Goal: Check status

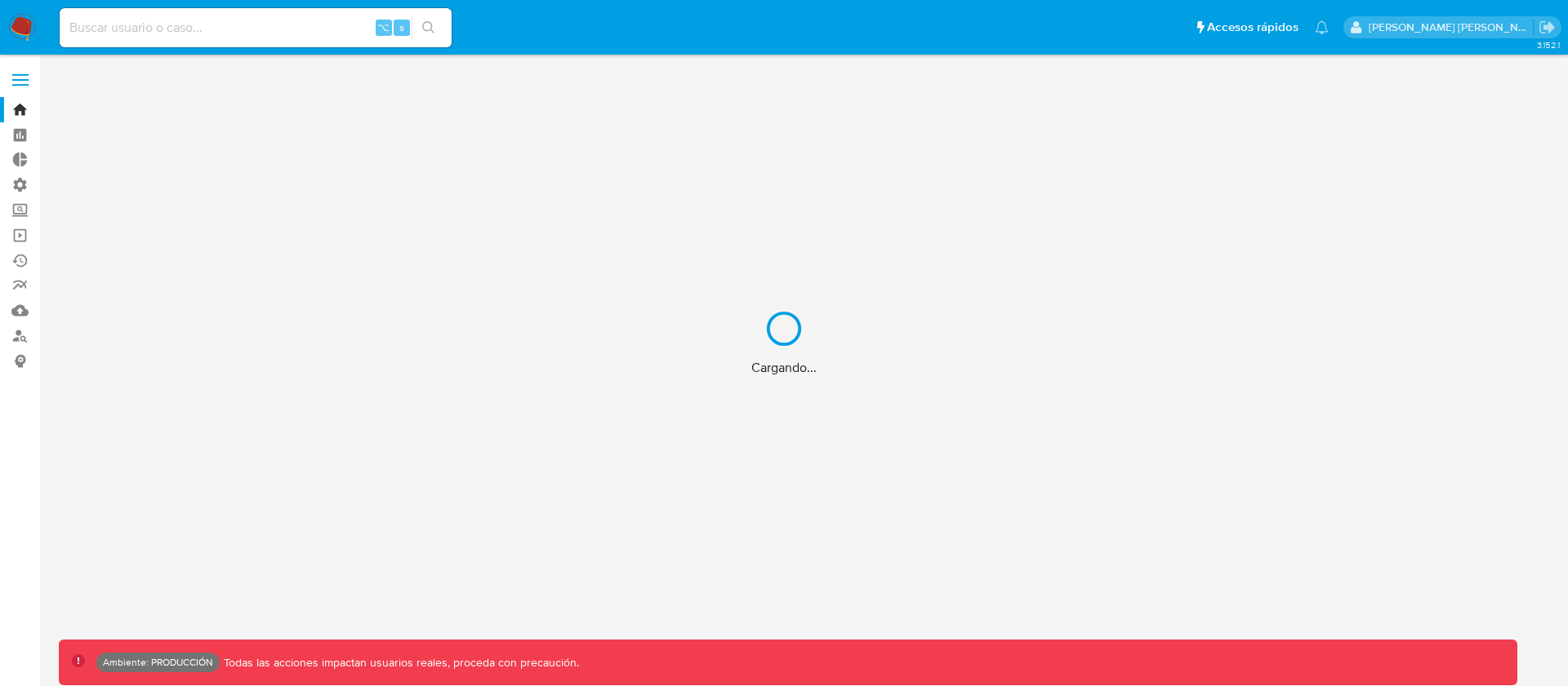
click at [186, 24] on div "Cargando..." at bounding box center [784, 343] width 1568 height 686
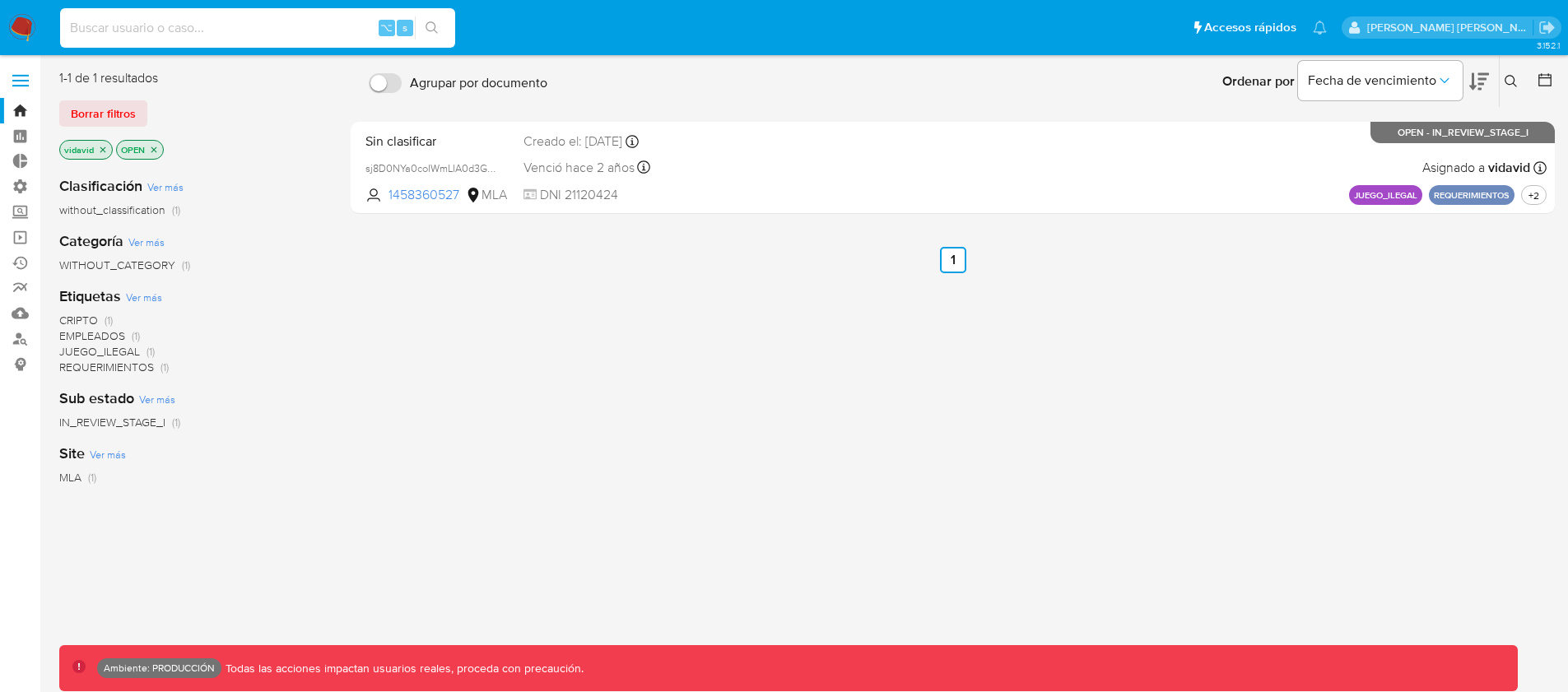
click at [154, 30] on input at bounding box center [257, 28] width 395 height 22
paste input "202930141"
type input "202930141"
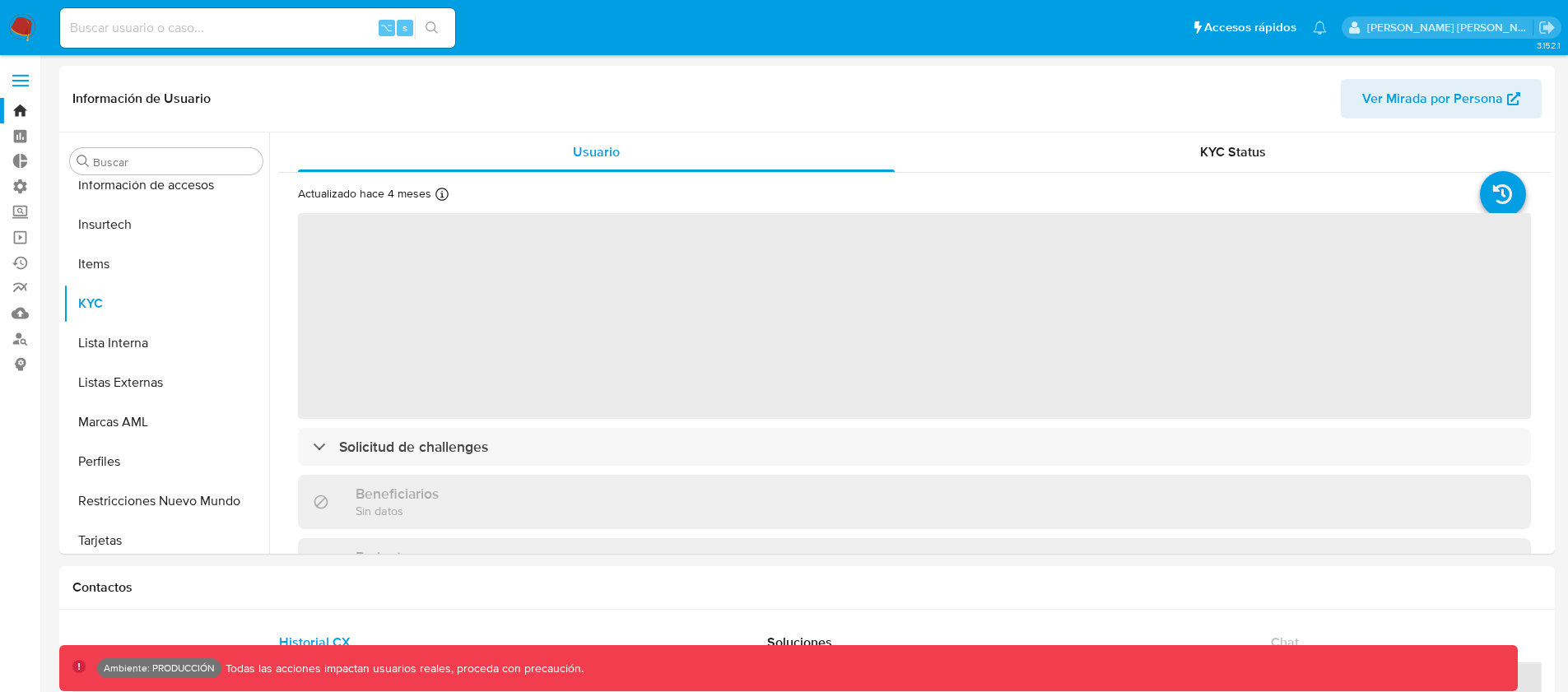
scroll to position [656, 0]
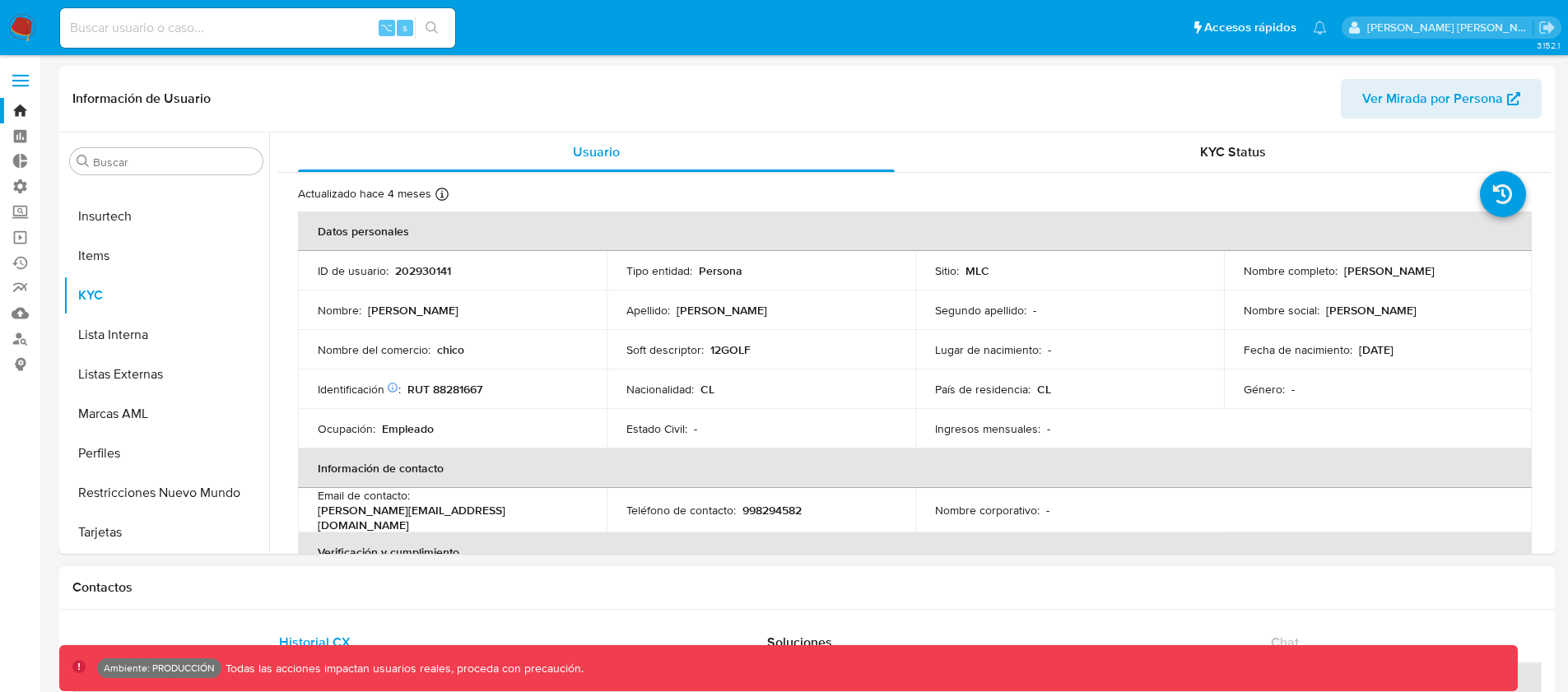
select select "10"
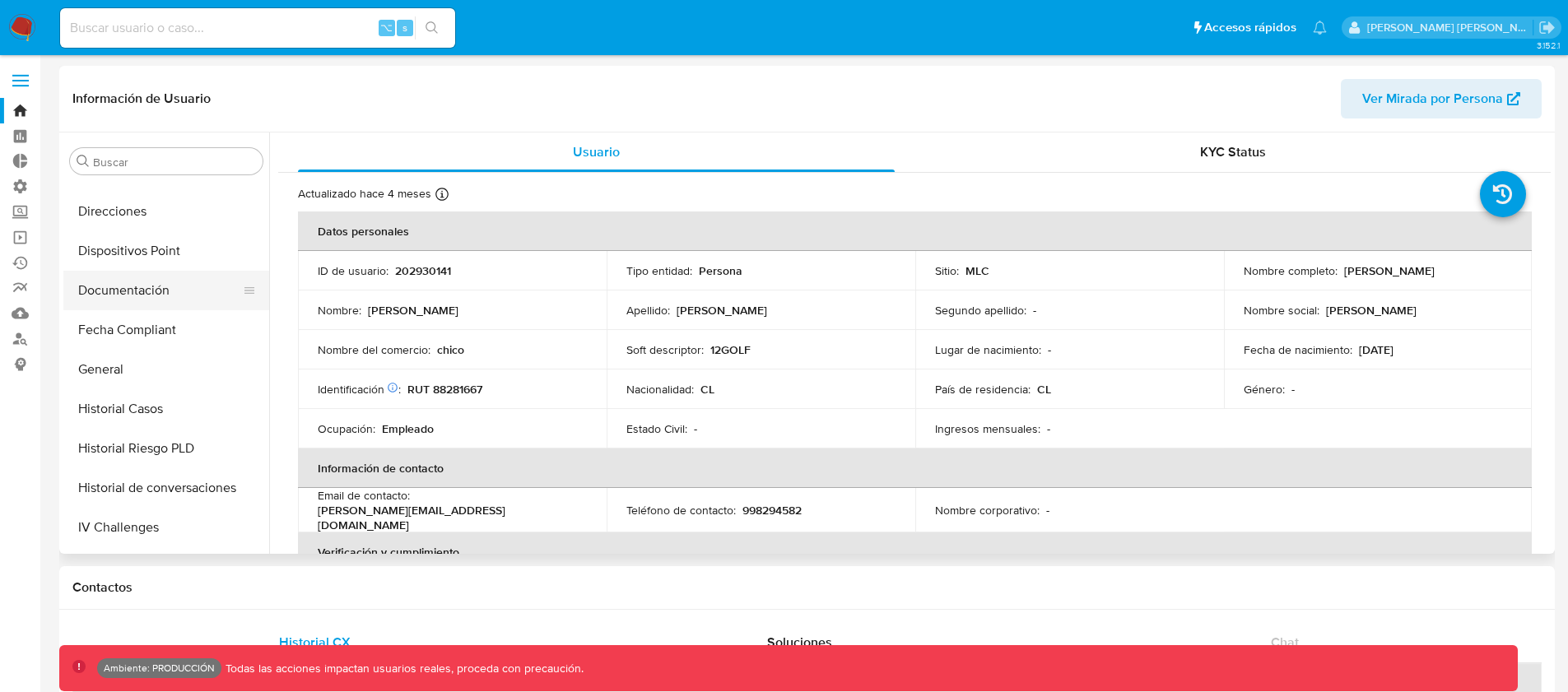
scroll to position [245, 0]
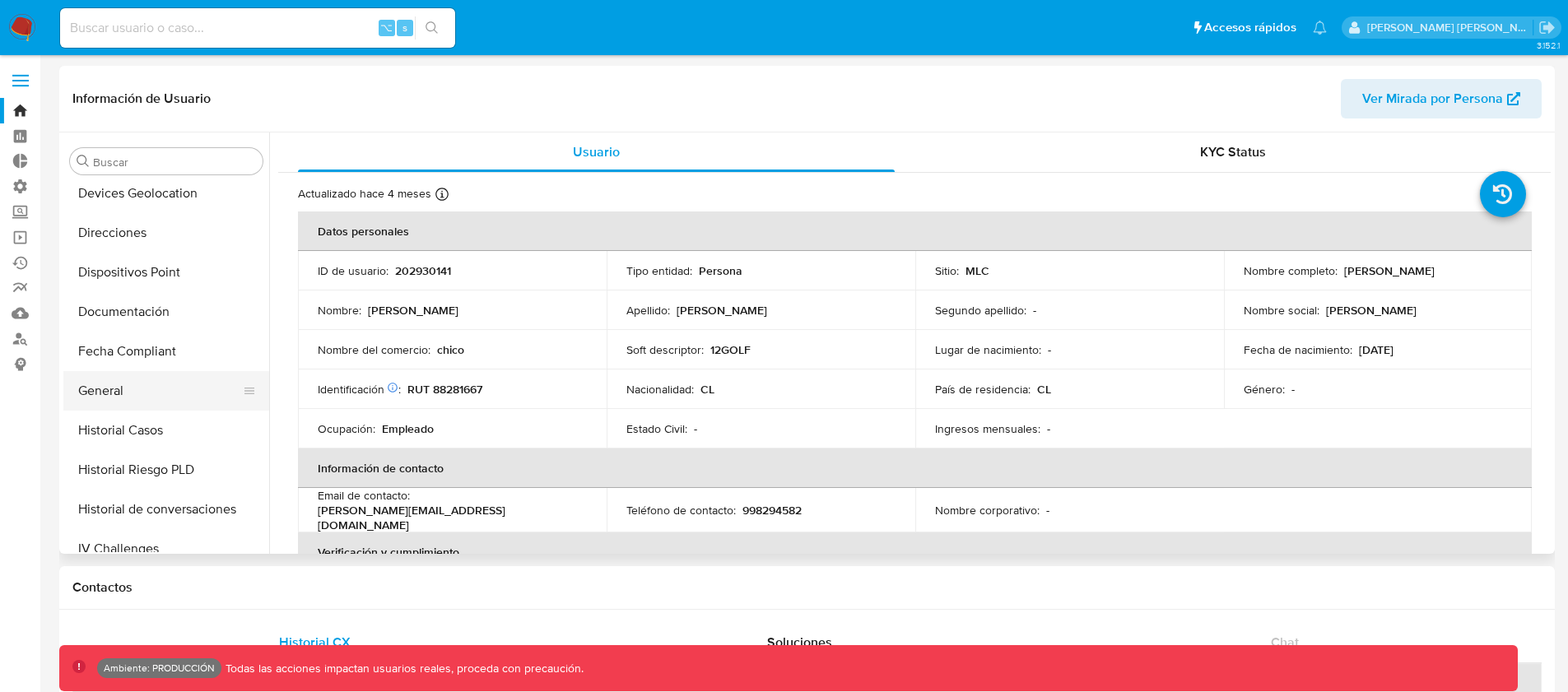
click at [109, 394] on button "General" at bounding box center [160, 391] width 193 height 39
